Goal: Task Accomplishment & Management: Manage account settings

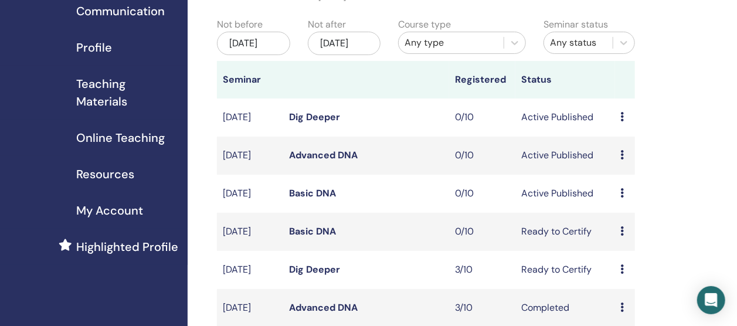
scroll to position [78, 0]
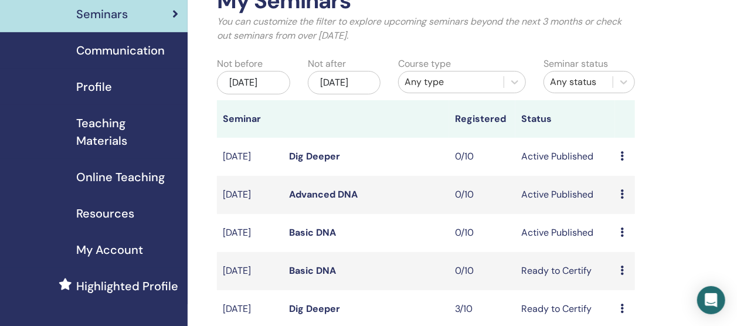
click at [315, 239] on link "Basic DNA" at bounding box center [312, 232] width 47 height 12
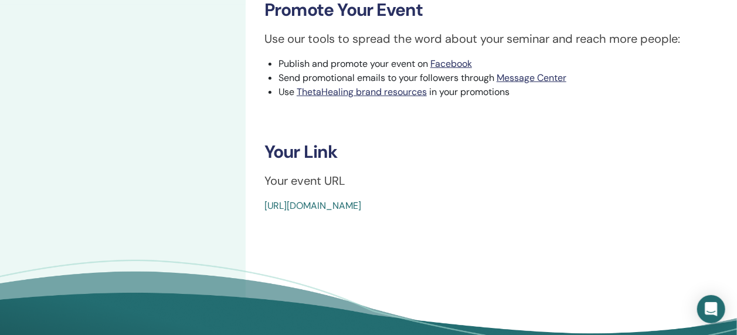
scroll to position [352, 0]
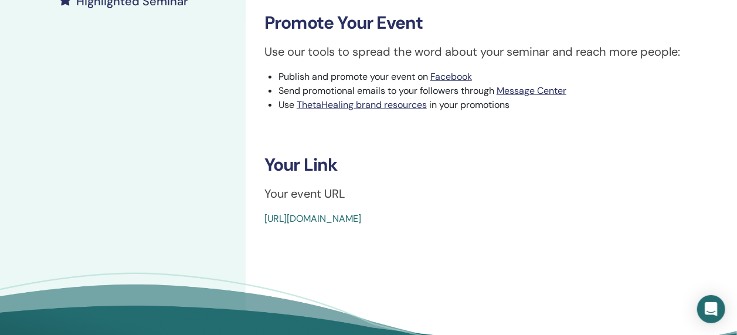
click at [361, 218] on link "[URL][DOMAIN_NAME]" at bounding box center [312, 218] width 97 height 12
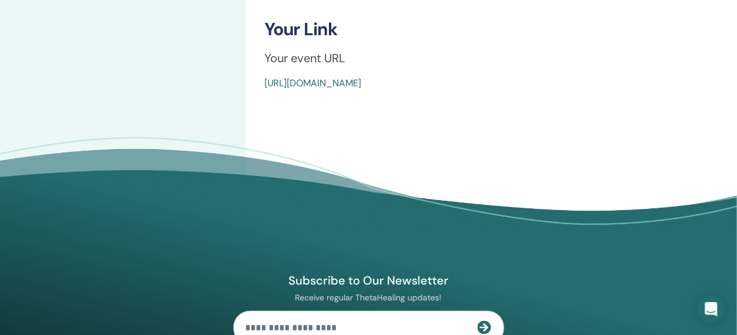
scroll to position [541, 0]
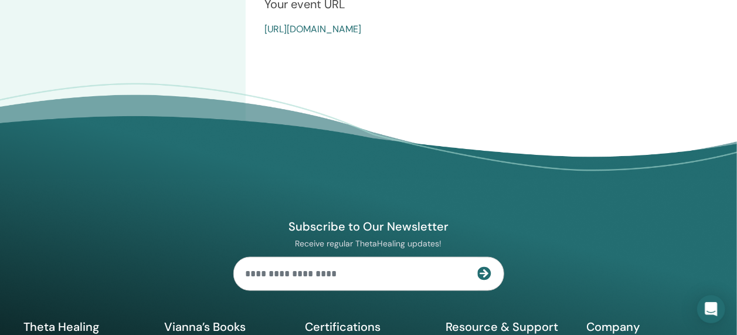
drag, startPoint x: 530, startPoint y: 294, endPoint x: 260, endPoint y: 36, distance: 373.0
copy link "[URL][DOMAIN_NAME]"
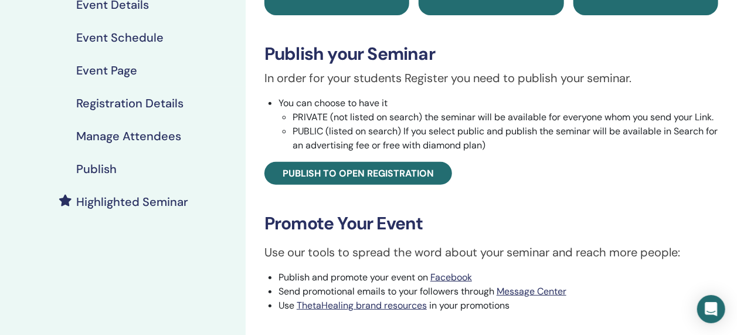
scroll to position [151, 0]
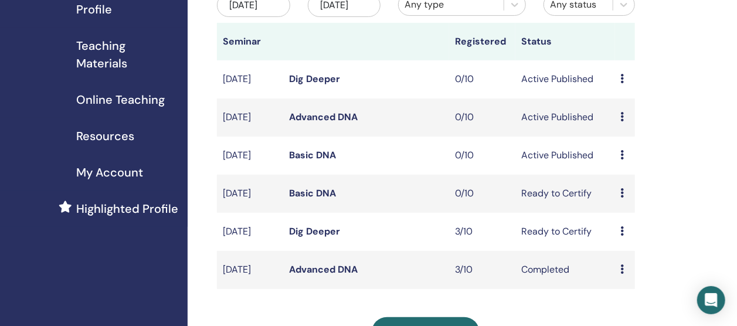
scroll to position [156, 0]
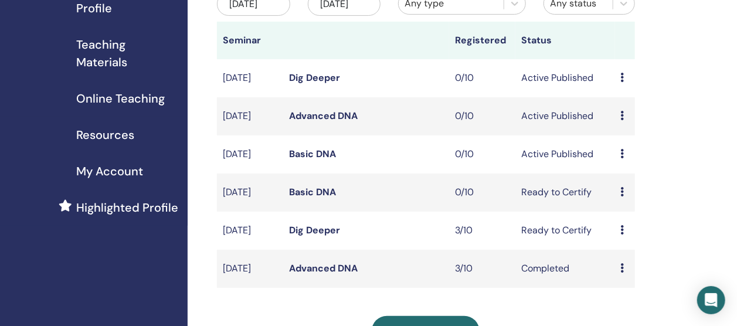
click at [316, 160] on link "Basic DNA" at bounding box center [312, 154] width 47 height 12
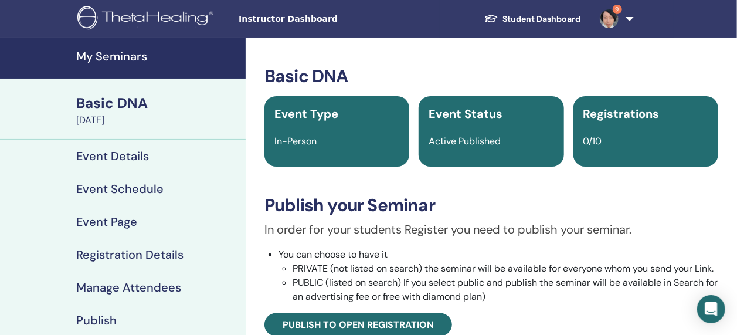
click at [135, 50] on h4 "My Seminars" at bounding box center [157, 56] width 162 height 14
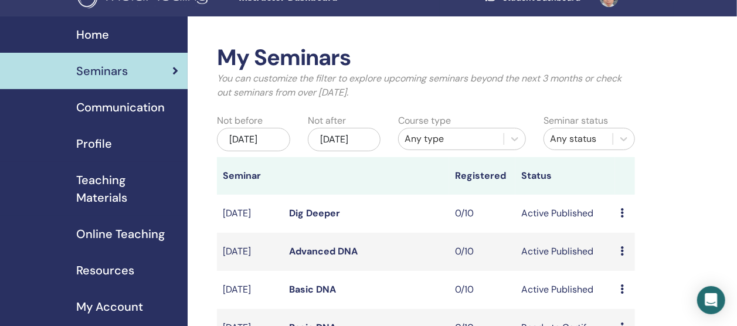
scroll to position [78, 0]
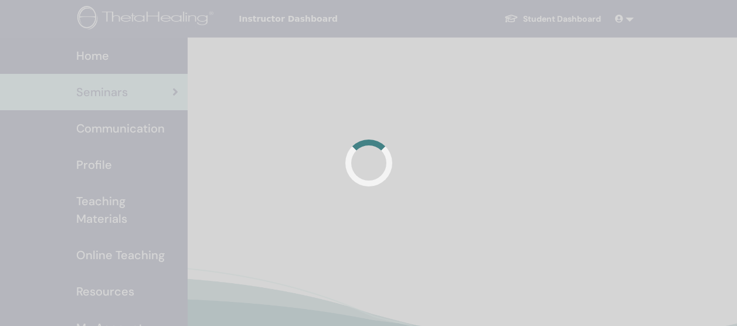
scroll to position [78, 0]
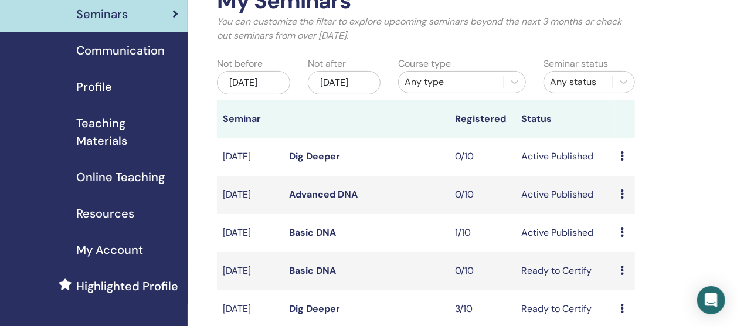
click at [621, 237] on icon at bounding box center [623, 231] width 4 height 9
click at [625, 295] on link "Attendees" at bounding box center [627, 293] width 45 height 12
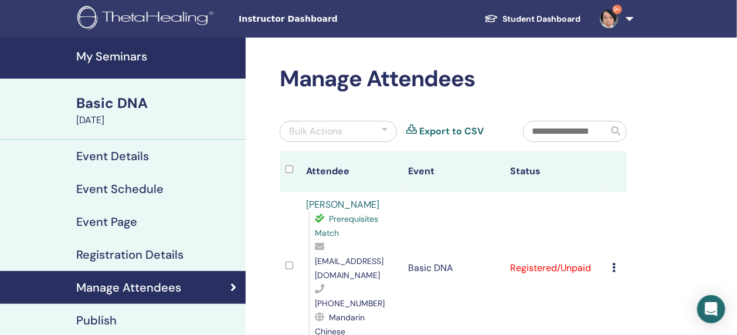
click at [614, 263] on icon at bounding box center [614, 267] width 4 height 9
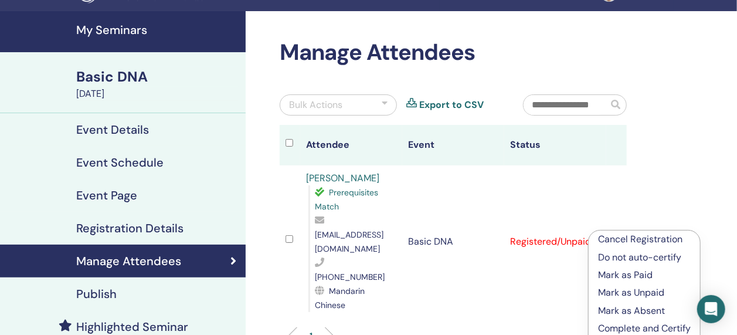
scroll to position [39, 0]
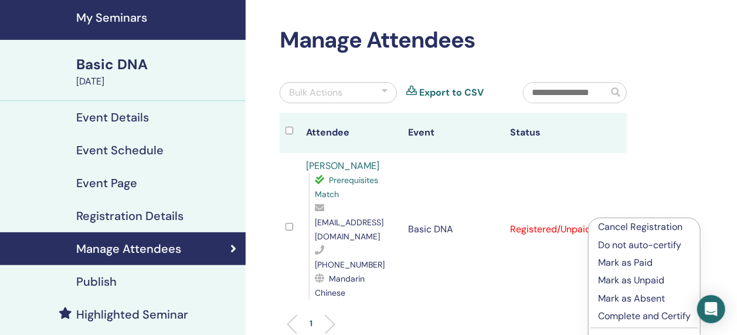
click at [638, 315] on p "Complete and Certify" at bounding box center [644, 316] width 93 height 14
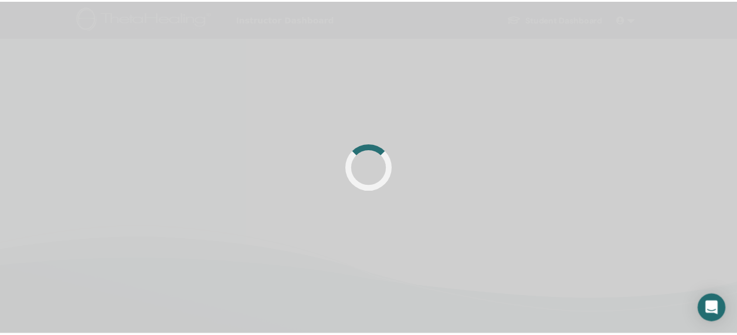
scroll to position [39, 0]
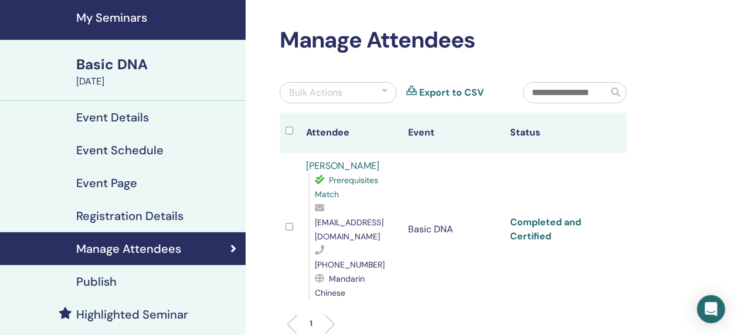
click at [546, 216] on link "Completed and Certified" at bounding box center [545, 229] width 71 height 26
